Goal: Use online tool/utility: Utilize a website feature to perform a specific function

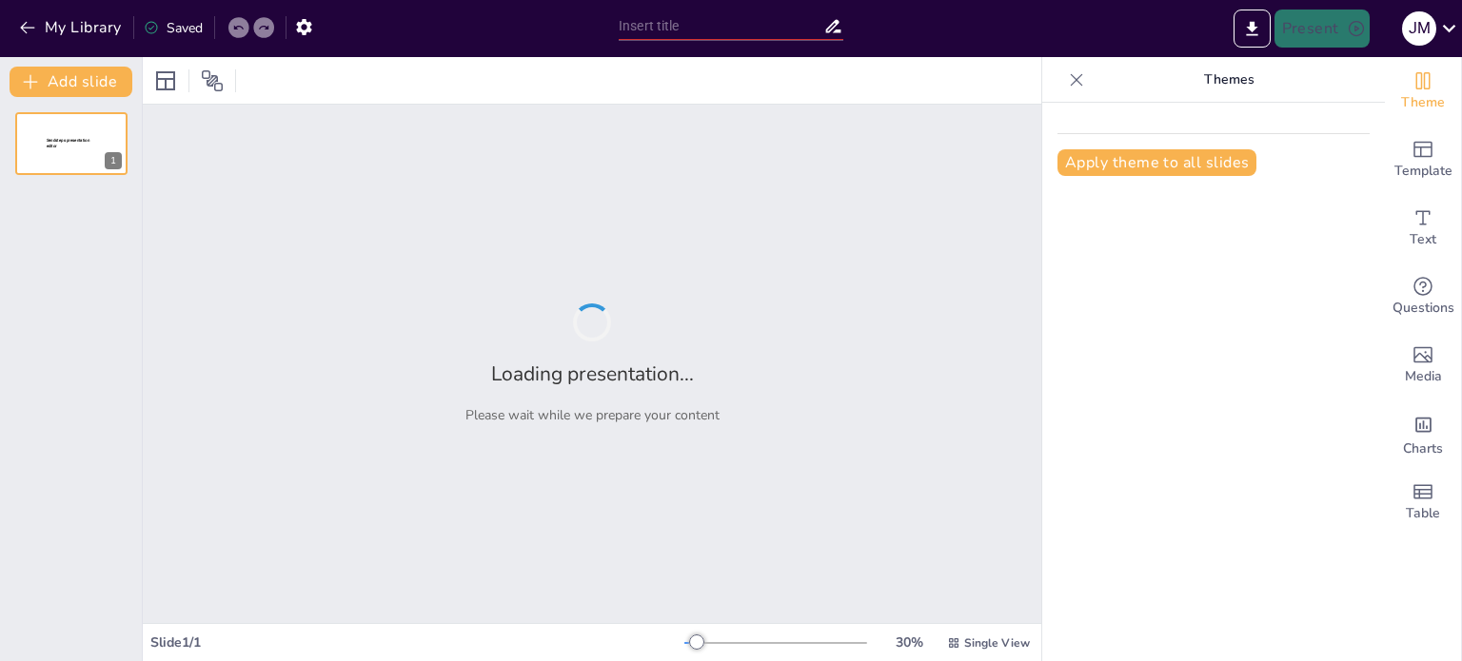
type input "New Sendsteps"
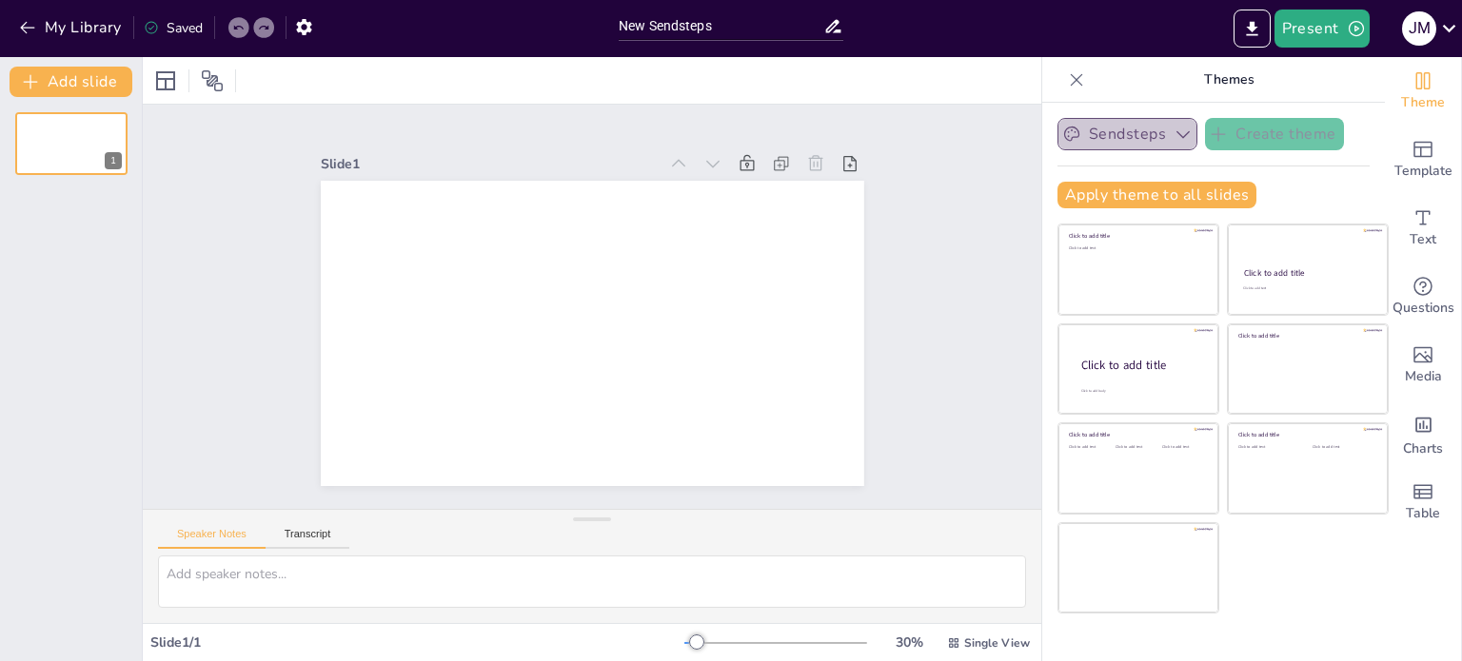
click at [1174, 132] on icon "button" at bounding box center [1183, 134] width 19 height 19
click at [1176, 132] on icon "button" at bounding box center [1182, 134] width 13 height 8
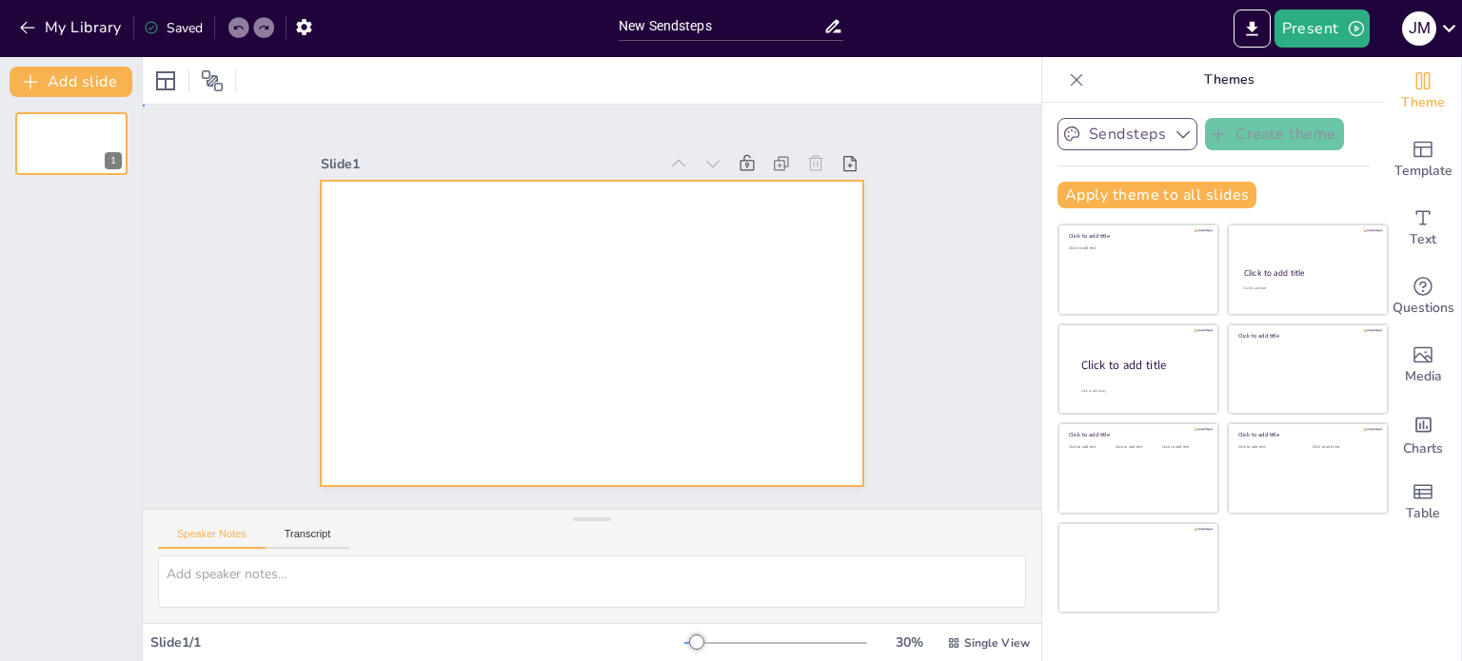
click at [639, 290] on div at bounding box center [618, 304] width 361 height 572
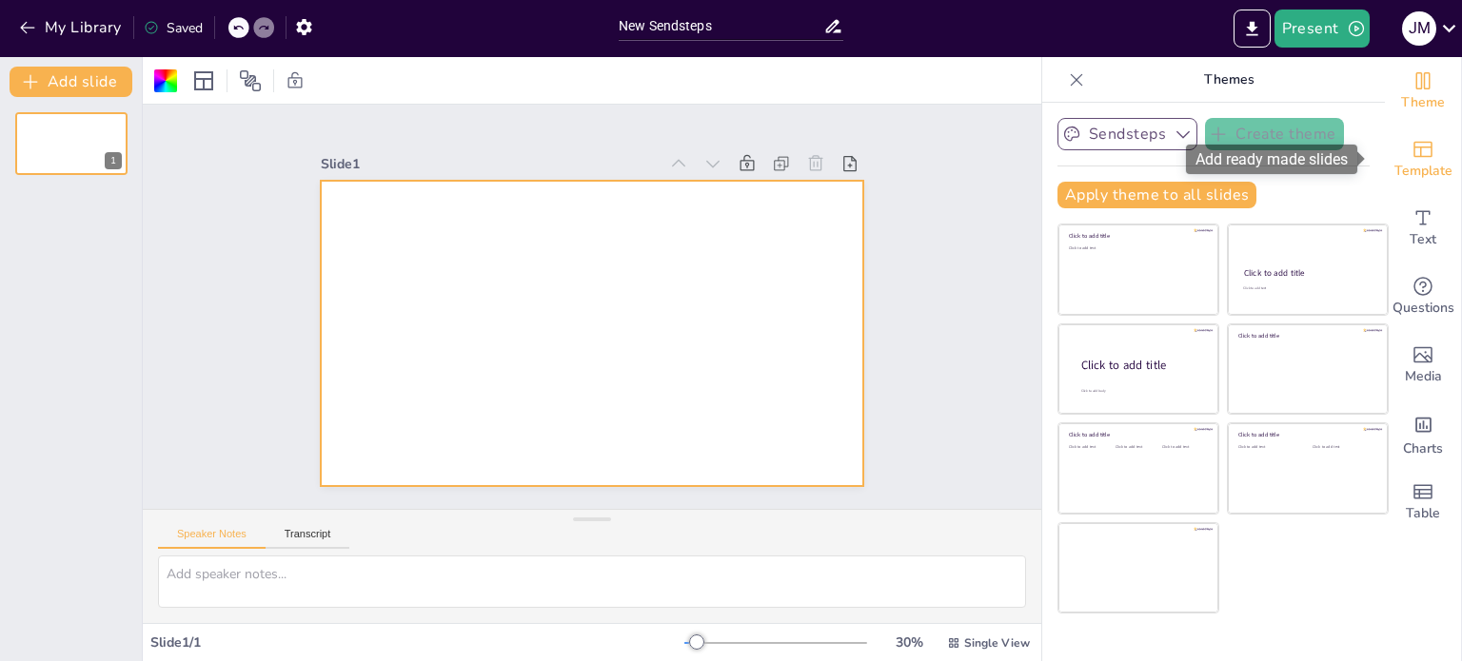
click at [1411, 148] on icon "Add ready made slides" at bounding box center [1422, 149] width 23 height 23
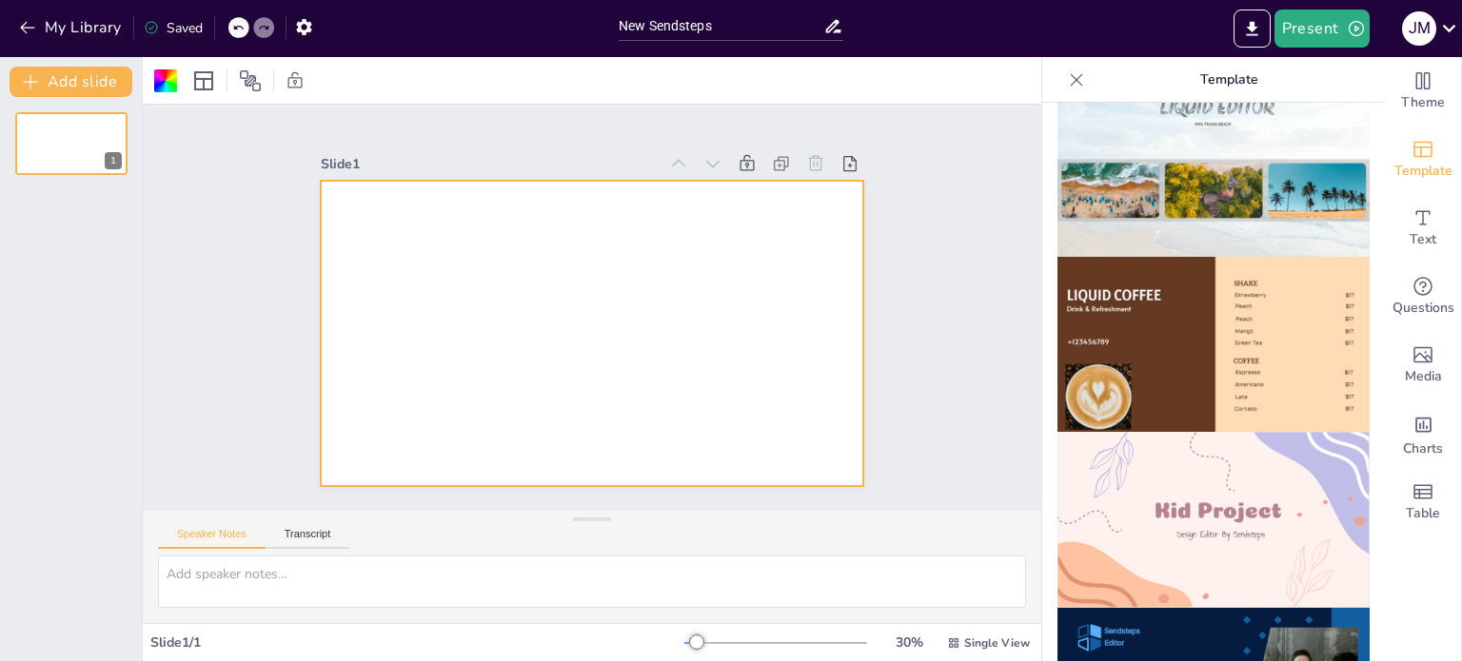
scroll to position [1299, 0]
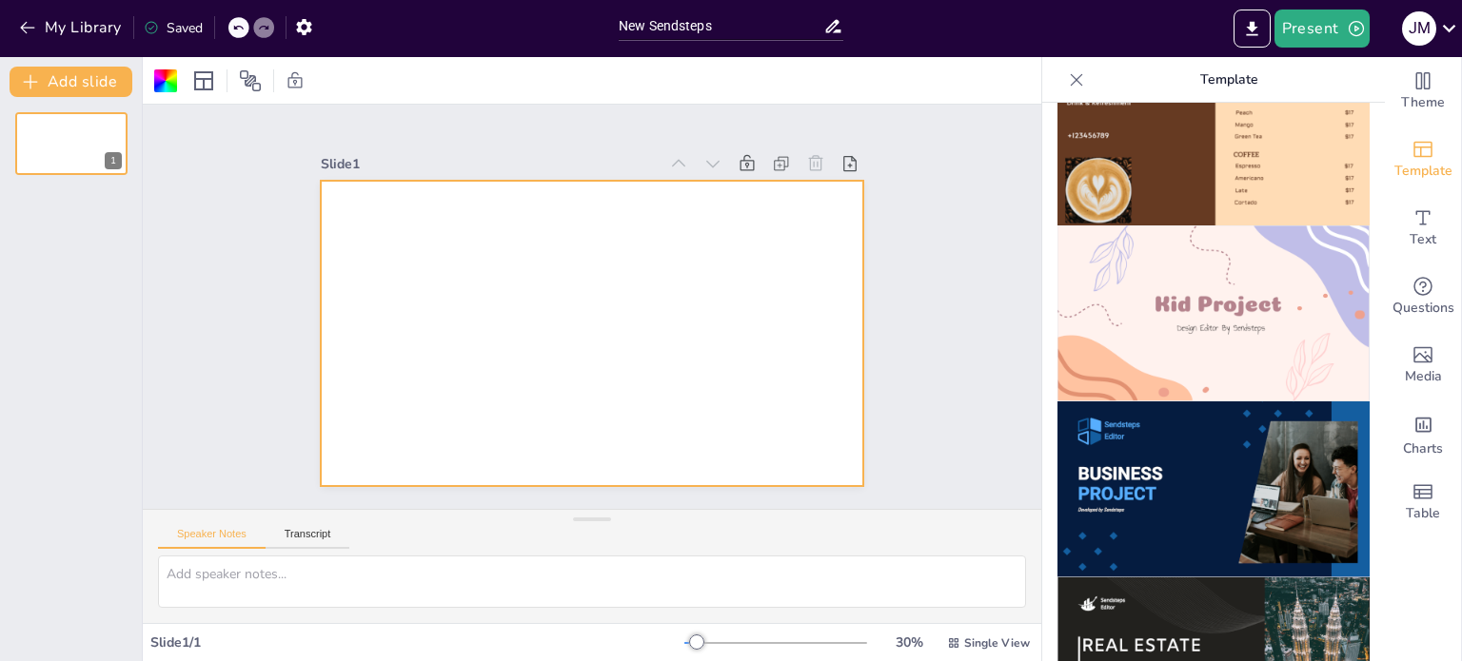
click at [1120, 436] on img at bounding box center [1213, 490] width 312 height 176
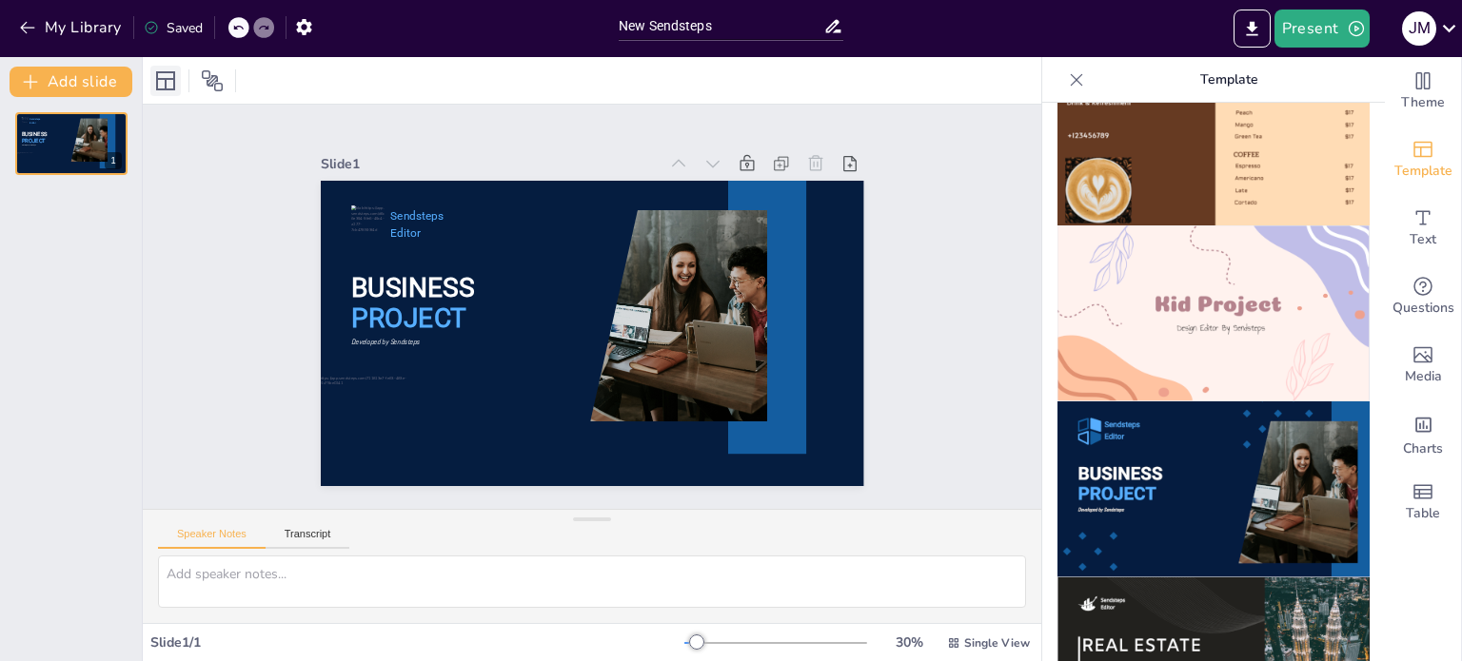
click at [164, 78] on icon at bounding box center [165, 80] width 19 height 19
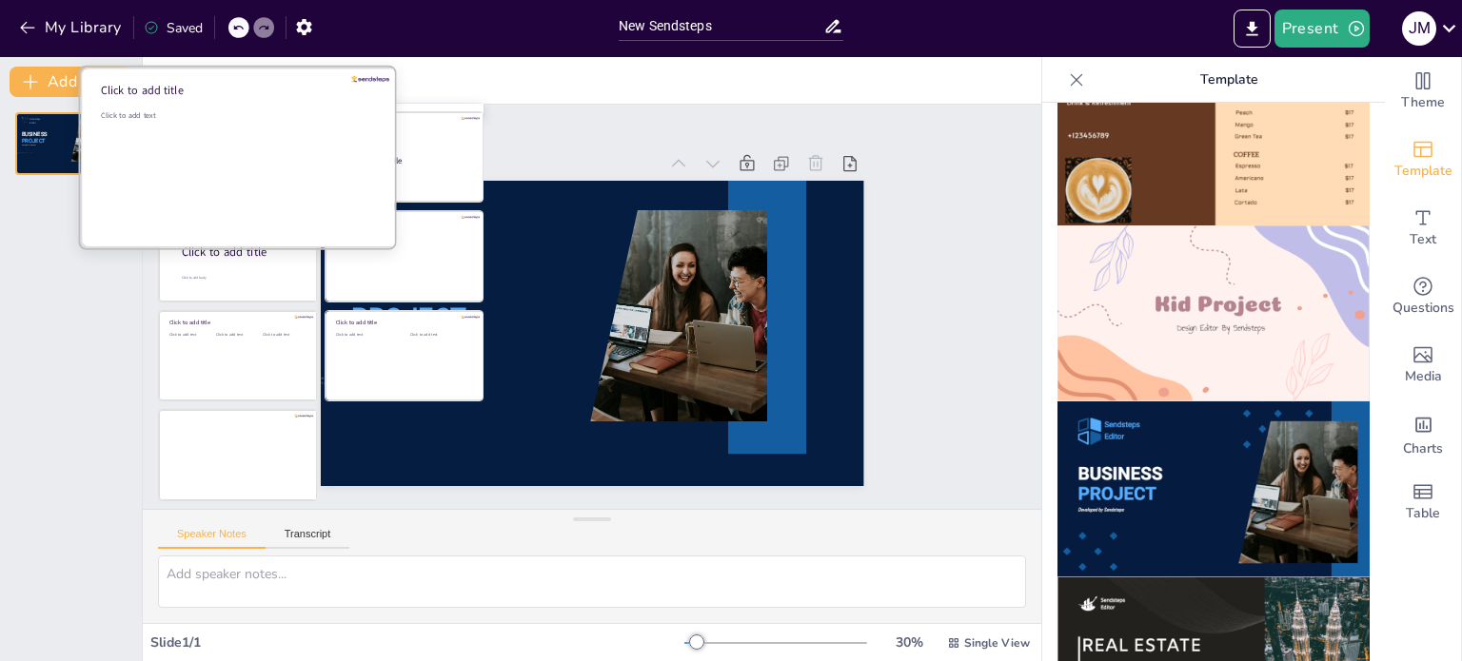
click at [277, 184] on div "Click to add text" at bounding box center [237, 169] width 272 height 118
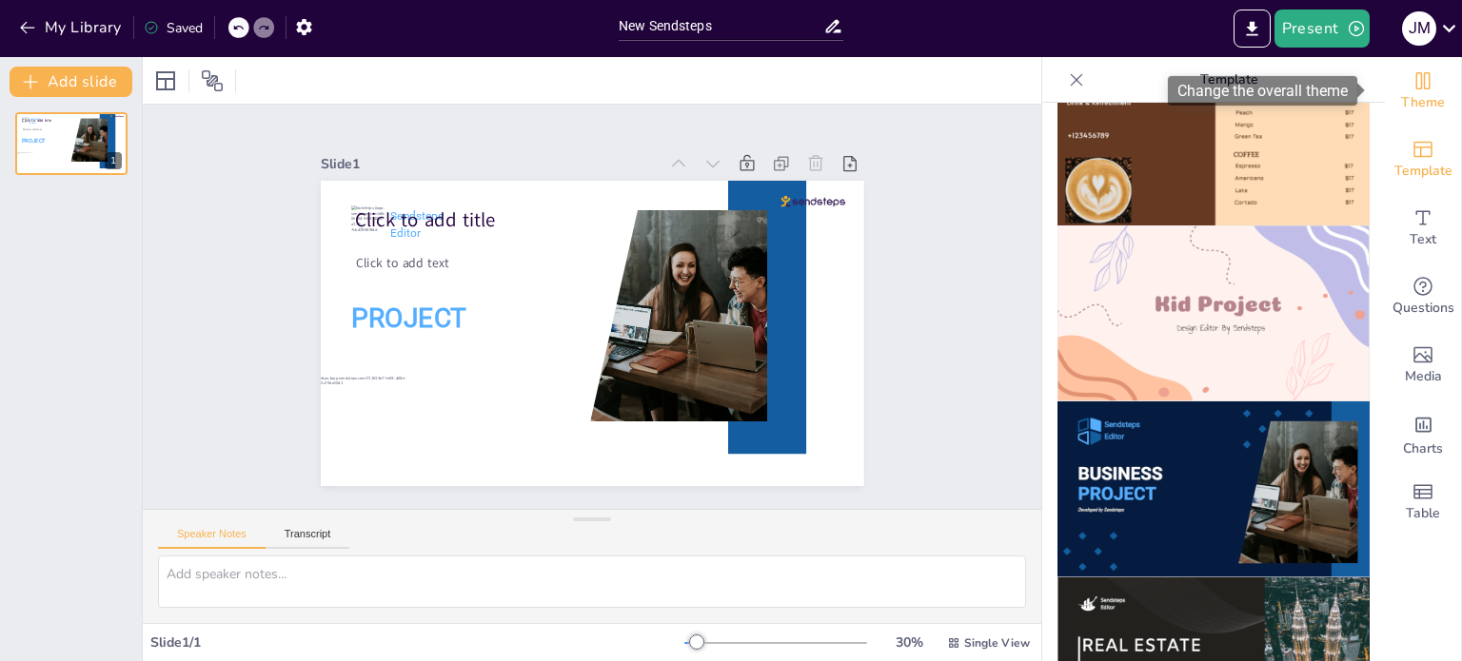
click at [1411, 84] on icon "Change the overall theme" at bounding box center [1422, 80] width 23 height 23
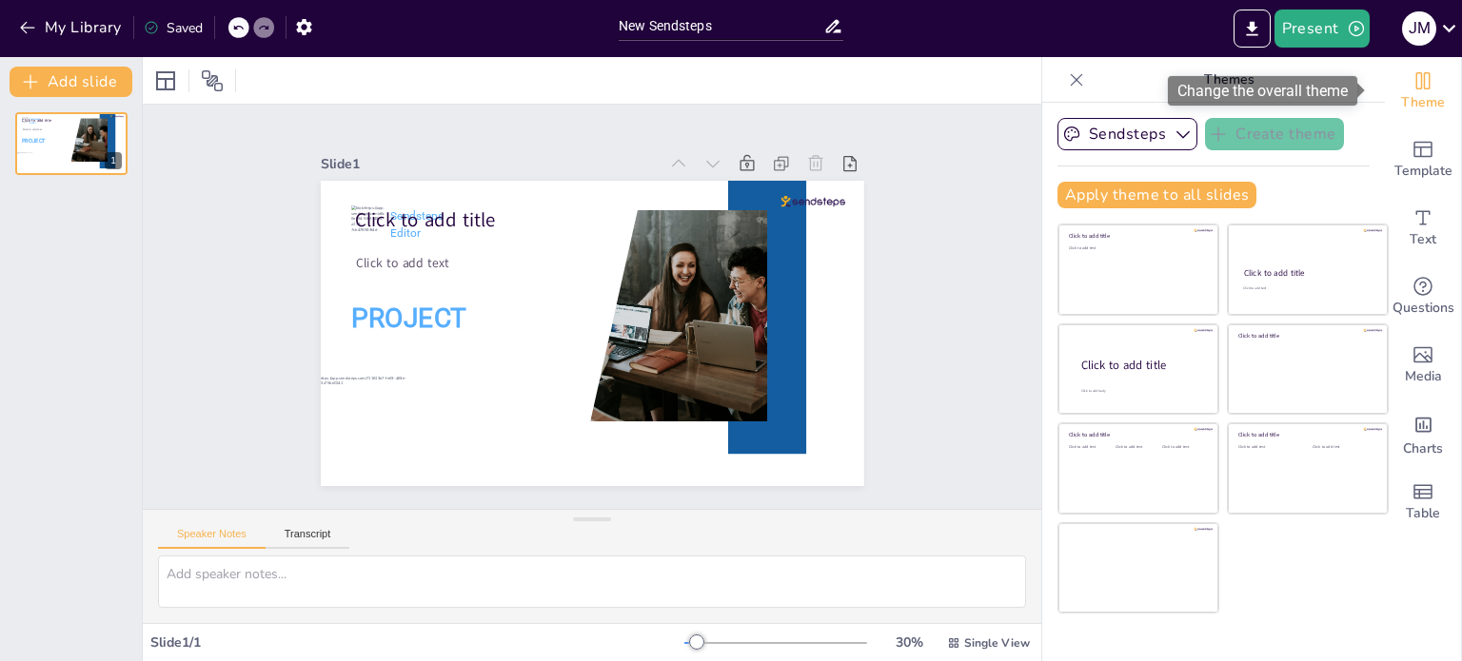
click at [1411, 84] on icon "Change the overall theme" at bounding box center [1422, 80] width 23 height 23
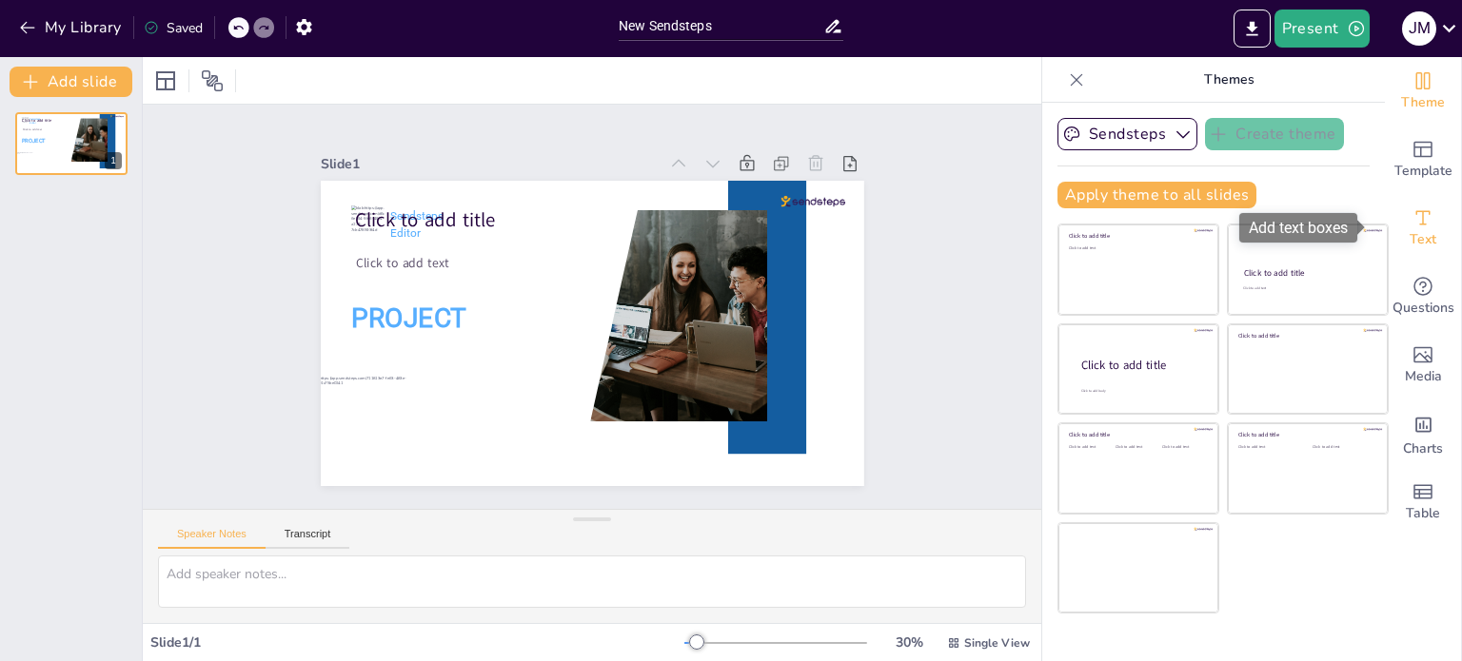
click at [1400, 194] on div "Text" at bounding box center [1423, 228] width 76 height 69
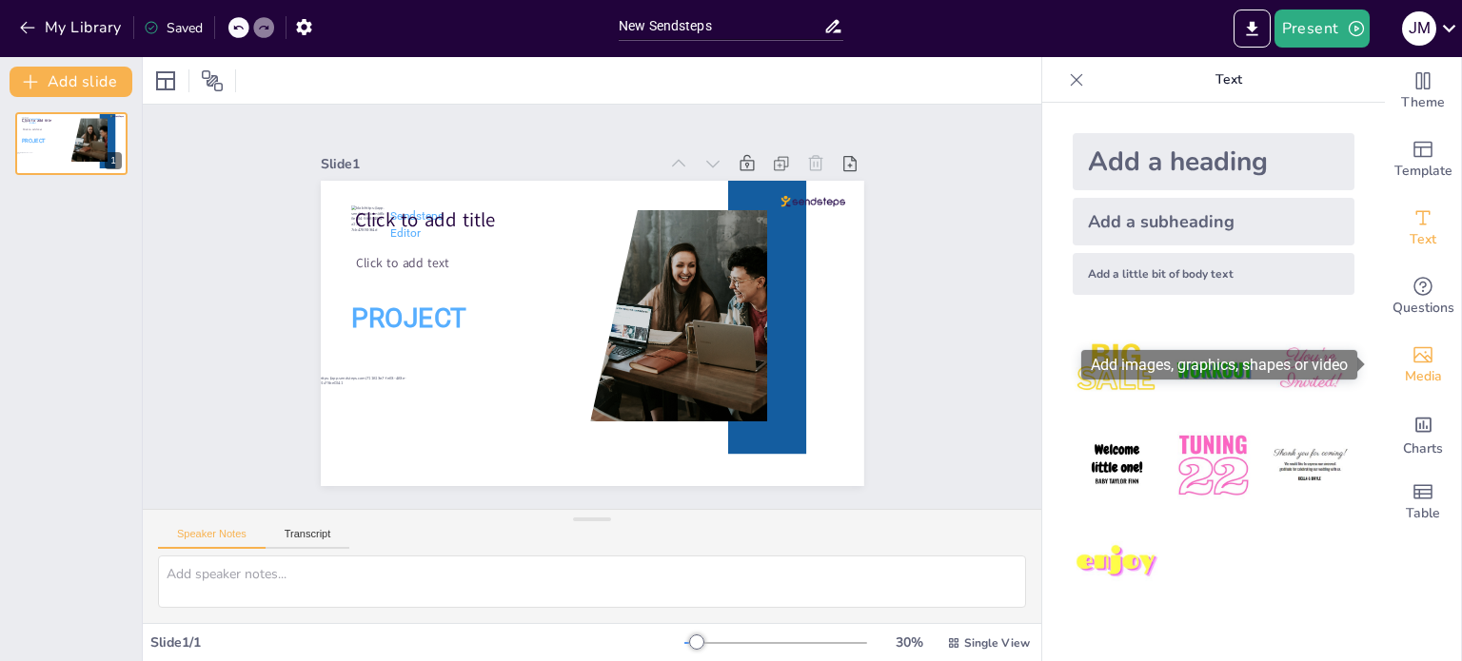
click at [1413, 362] on icon "Add images, graphics, shapes or video" at bounding box center [1422, 355] width 19 height 16
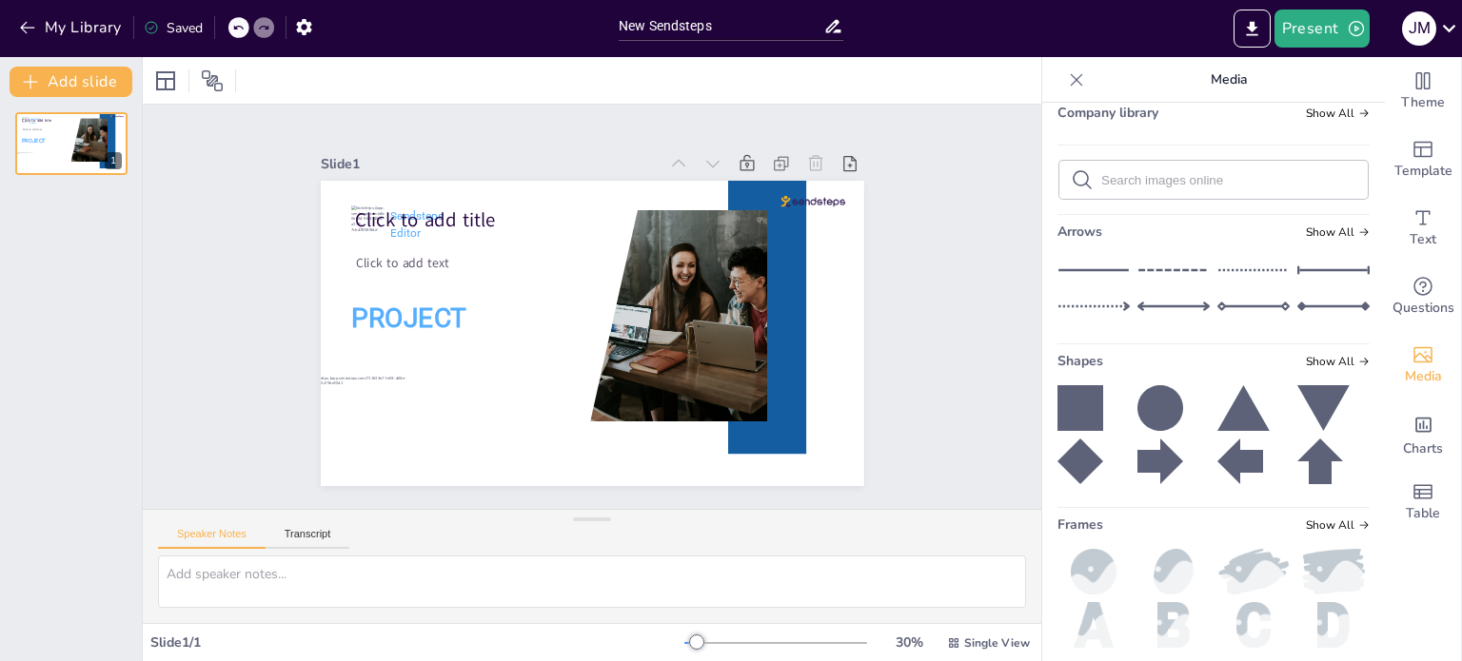
scroll to position [331, 0]
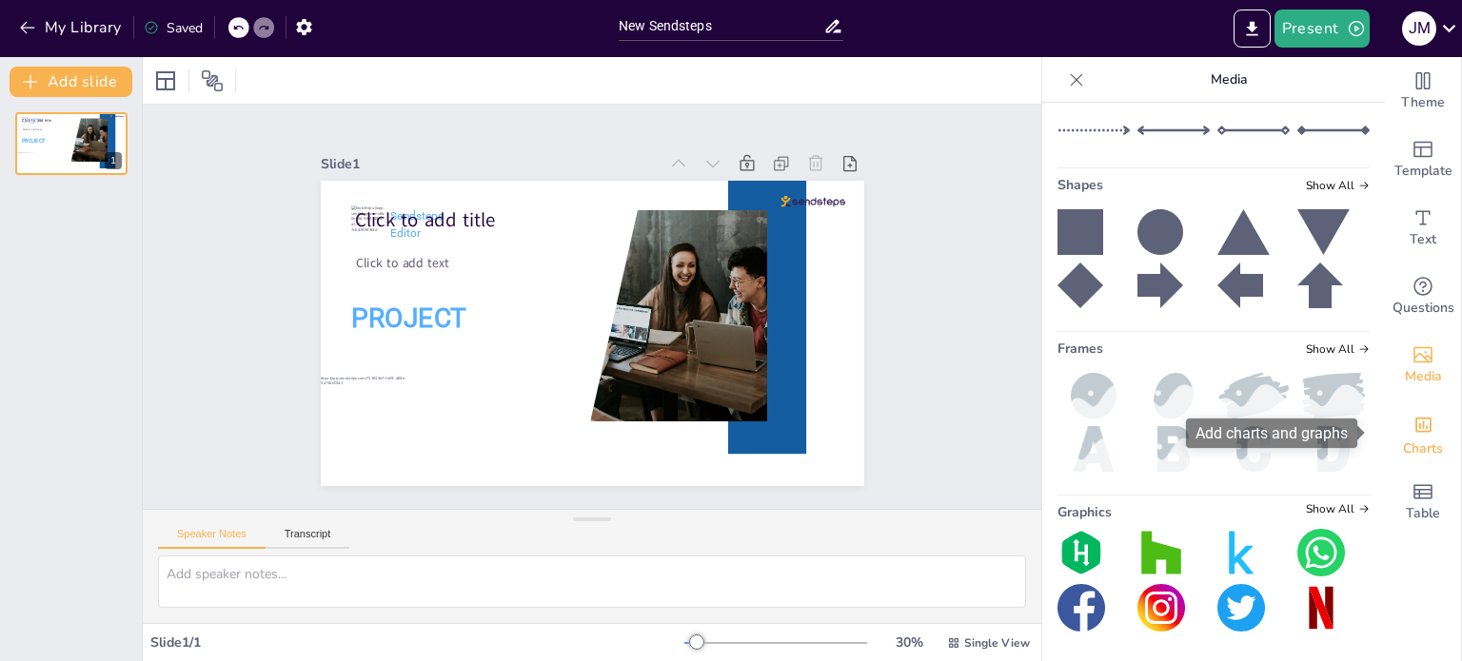
click at [1428, 452] on span "Charts" at bounding box center [1423, 449] width 40 height 21
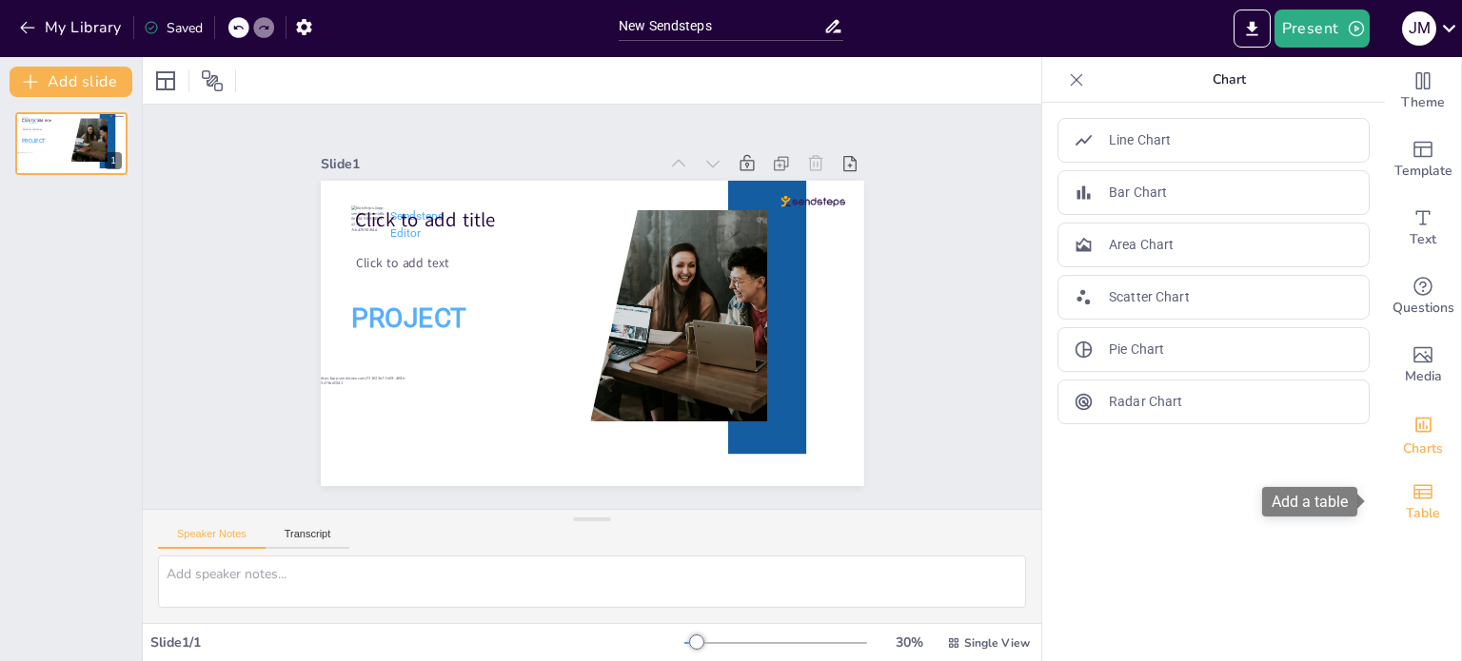
click at [1412, 486] on icon "Add a table" at bounding box center [1422, 492] width 23 height 23
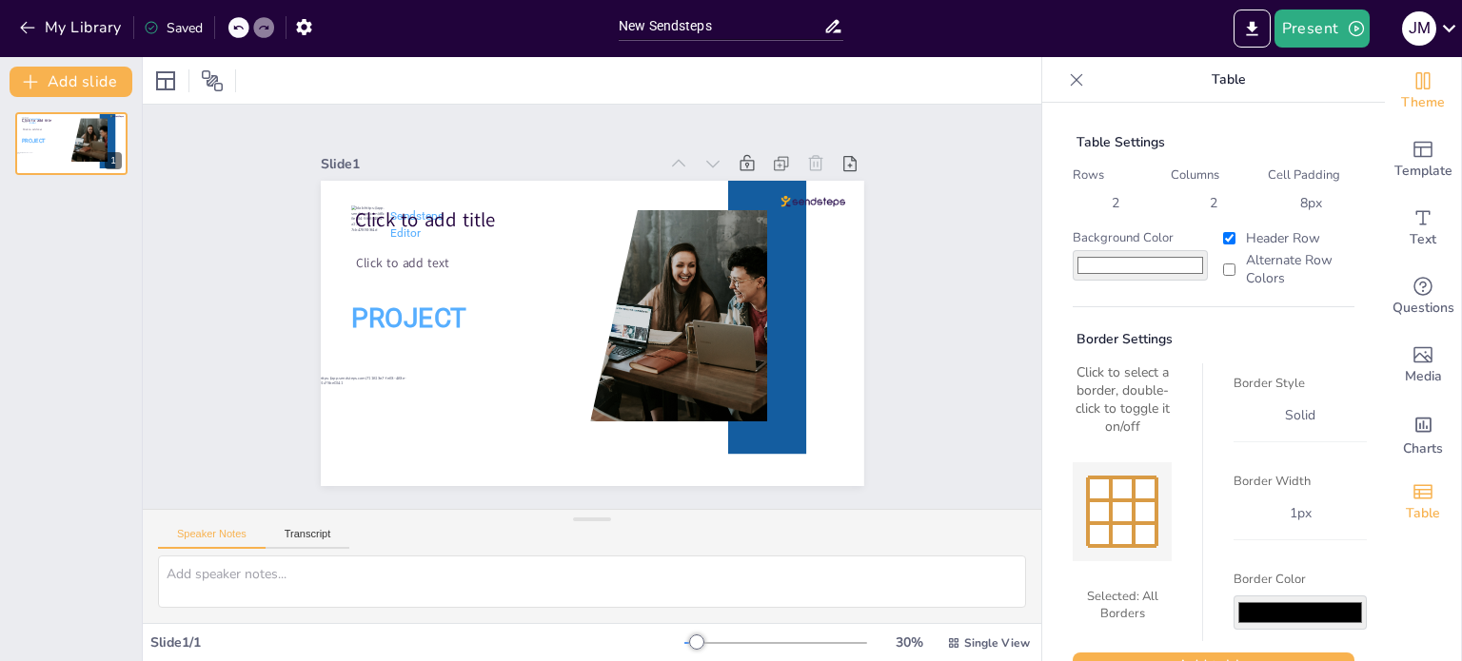
scroll to position [0, 0]
click at [236, 26] on icon at bounding box center [237, 27] width 11 height 11
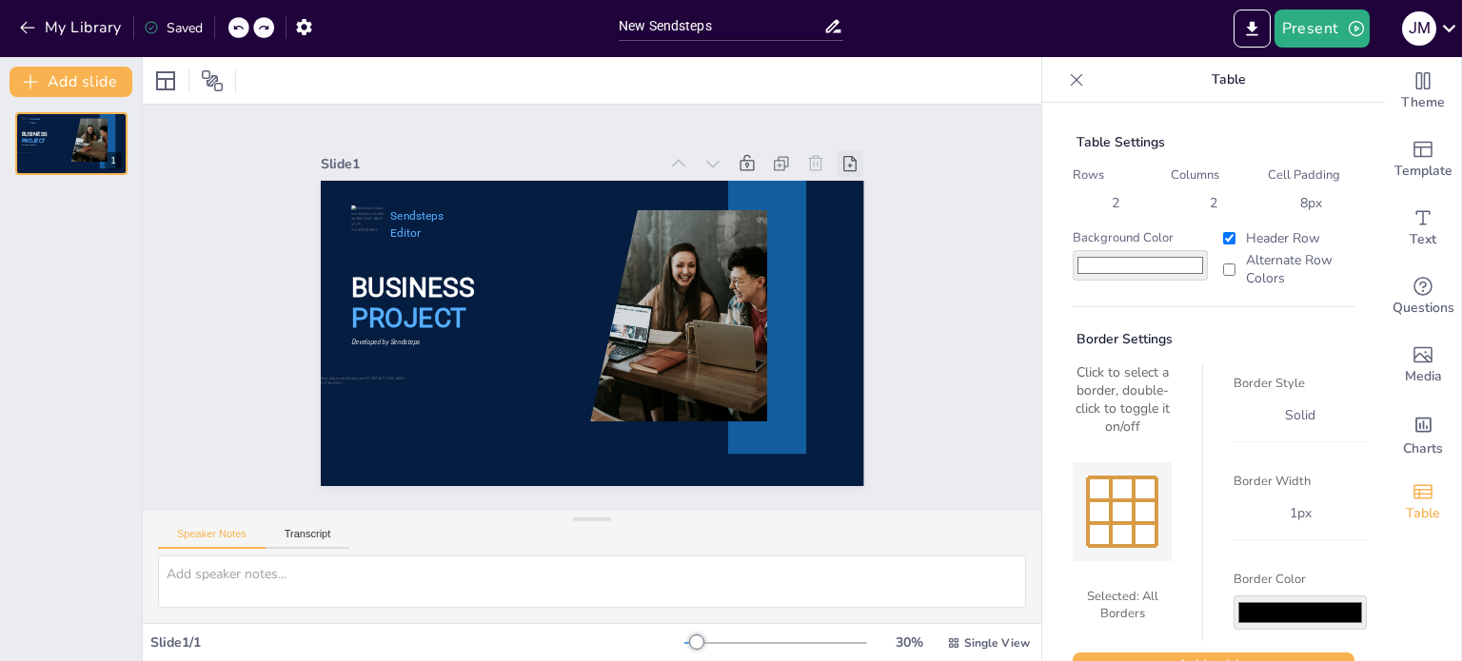
click at [859, 205] on div at bounding box center [874, 220] width 31 height 31
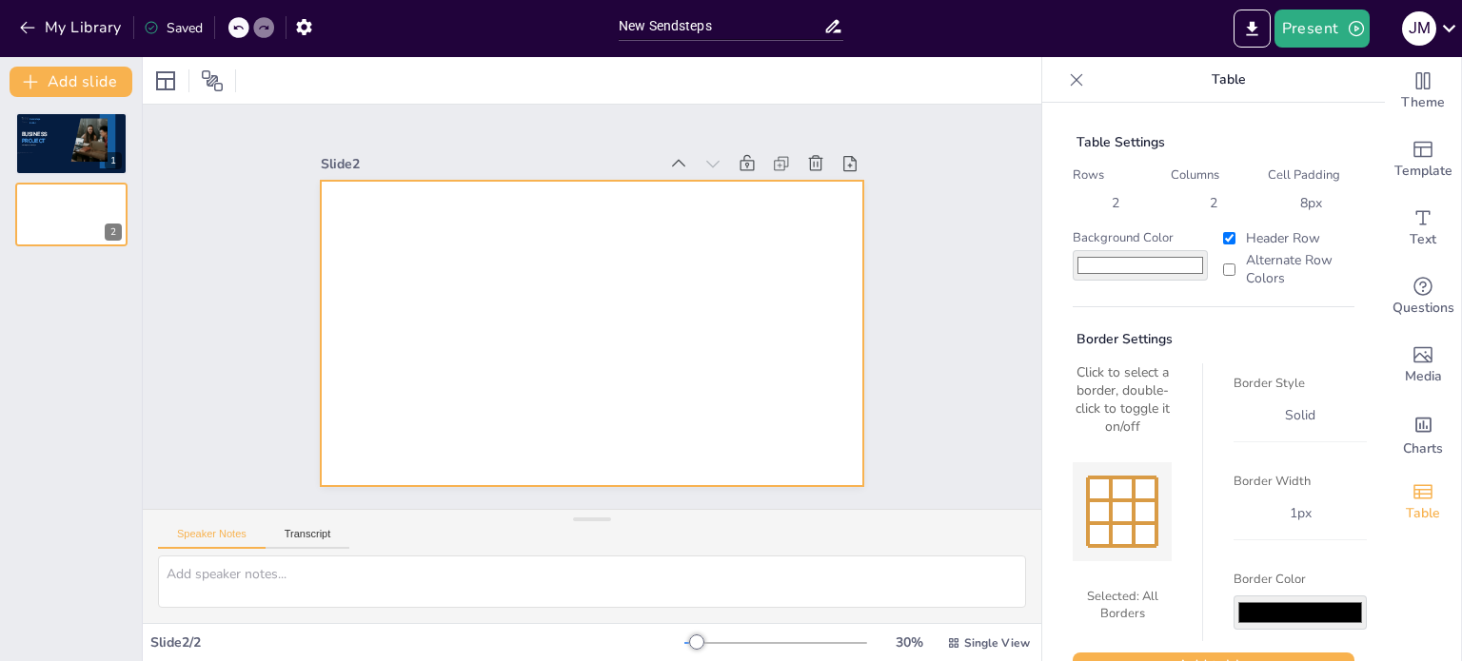
click at [508, 244] on div at bounding box center [578, 330] width 623 height 536
